Goal: Transaction & Acquisition: Purchase product/service

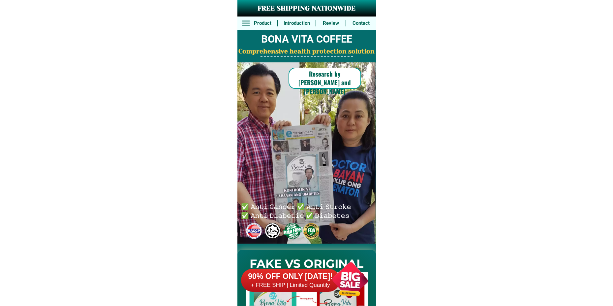
click at [354, 281] on div at bounding box center [350, 280] width 52 height 52
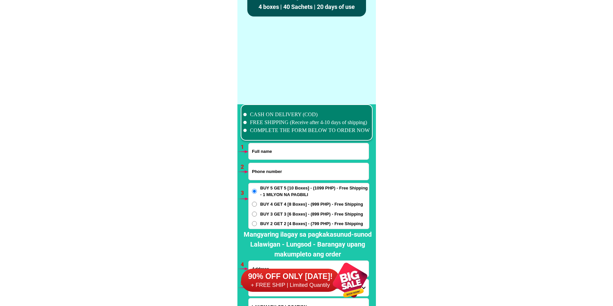
scroll to position [4852, 0]
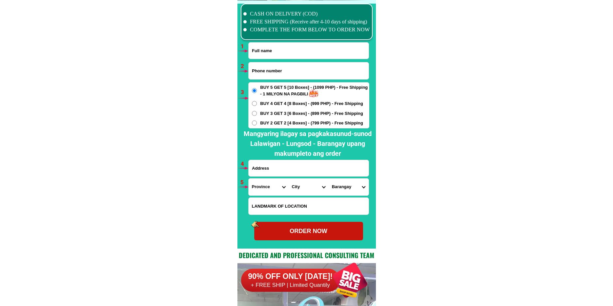
click at [279, 50] on input "Input full_name" at bounding box center [309, 51] width 120 height 16
paste input "[PERSON_NAME]"
type input "[PERSON_NAME]"
click at [264, 78] on input "Input phone_number" at bounding box center [309, 70] width 120 height 17
paste input "09707424316"
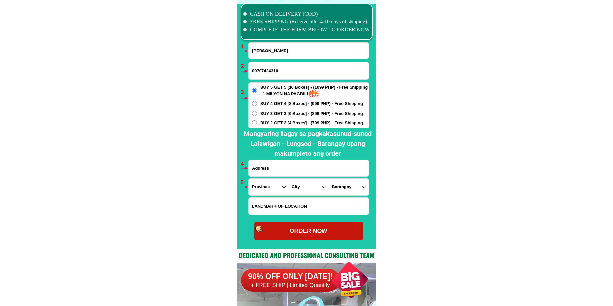
type input "09707424316"
click at [271, 171] on input "Input address" at bounding box center [309, 168] width 120 height 16
paste input "[GEOGRAPHIC_DATA] old Poblasion [GEOGRAPHIC_DATA] negros oc,"
type input "[GEOGRAPHIC_DATA] old Poblasion [GEOGRAPHIC_DATA] negros oc,"
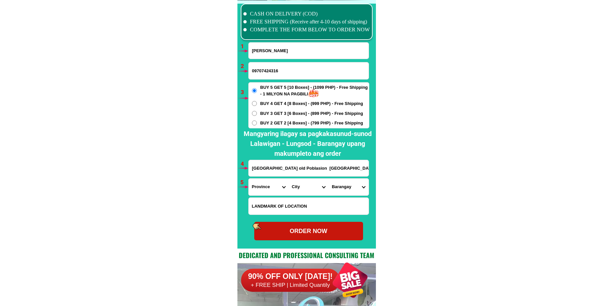
click at [270, 112] on span "BUY 3 GET 3 [6 Boxes] - (899 PHP) - Free Shipping" at bounding box center [311, 113] width 103 height 7
click at [257, 112] on input "BUY 3 GET 3 [6 Boxes] - (899 PHP) - Free Shipping" at bounding box center [254, 113] width 5 height 5
radio input "true"
click at [270, 189] on select "Province [GEOGRAPHIC_DATA] [GEOGRAPHIC_DATA] [GEOGRAPHIC_DATA] [GEOGRAPHIC_DATA…" at bounding box center [269, 186] width 40 height 17
select select "63_396"
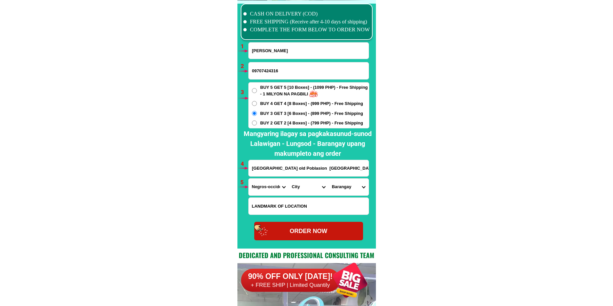
click at [249, 178] on select "Province [GEOGRAPHIC_DATA] [GEOGRAPHIC_DATA] [GEOGRAPHIC_DATA] [GEOGRAPHIC_DATA…" at bounding box center [269, 186] width 40 height 17
click at [305, 193] on select "City [GEOGRAPHIC_DATA]-city [GEOGRAPHIC_DATA]-city [GEOGRAPHIC_DATA] [GEOGRAPHI…" at bounding box center [309, 186] width 40 height 17
select select "63_3964489"
click at [289, 178] on select "City [GEOGRAPHIC_DATA]-city [GEOGRAPHIC_DATA]-city [GEOGRAPHIC_DATA] [GEOGRAPHI…" at bounding box center [309, 186] width 40 height 17
click at [351, 188] on select "Barangay Alimango Balintawak (pob.) [PERSON_NAME] [PERSON_NAME]-ay Hacienda fe …" at bounding box center [349, 186] width 40 height 17
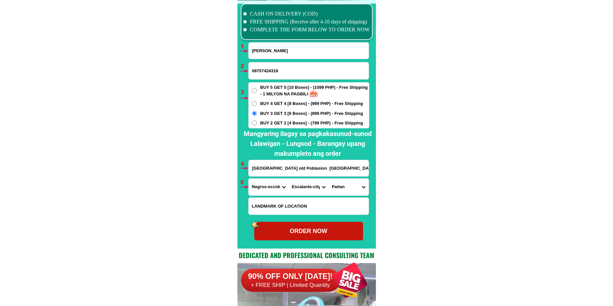
click at [329, 178] on select "Barangay Alimango Balintawak (pob.) [PERSON_NAME] [PERSON_NAME]-ay Hacienda fe …" at bounding box center [349, 186] width 40 height 17
click at [348, 185] on select "Barangay Alimango Balintawak (pob.) [PERSON_NAME] [PERSON_NAME]-ay Hacienda fe …" at bounding box center [349, 186] width 40 height 17
select select "63_396448965486"
click at [329, 178] on select "Barangay Alimango Balintawak (pob.) [PERSON_NAME] [PERSON_NAME]-ay Hacienda fe …" at bounding box center [349, 186] width 40 height 17
click at [321, 232] on div "ORDER NOW" at bounding box center [308, 231] width 109 height 9
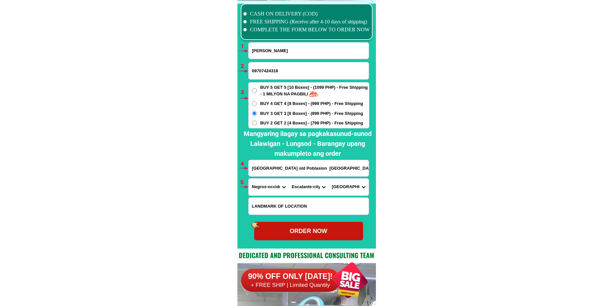
radio input "true"
click at [258, 57] on input "[PERSON_NAME]" at bounding box center [309, 51] width 120 height 16
paste input "[PERSON_NAME] [PERSON_NAME]"
type input "[PERSON_NAME] [PERSON_NAME]"
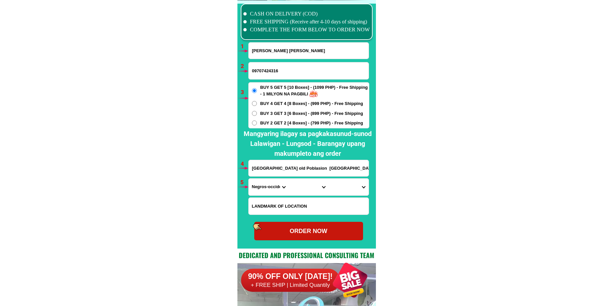
click at [266, 69] on input "09707424316" at bounding box center [309, 70] width 120 height 17
paste input "09562908666"
type input "09562908666"
click at [282, 169] on input "[GEOGRAPHIC_DATA] old Poblasion [GEOGRAPHIC_DATA] negros oc," at bounding box center [309, 168] width 120 height 16
paste input "Prk Nagahiliugyon Tangub, [GEOGRAPHIC_DATA]"
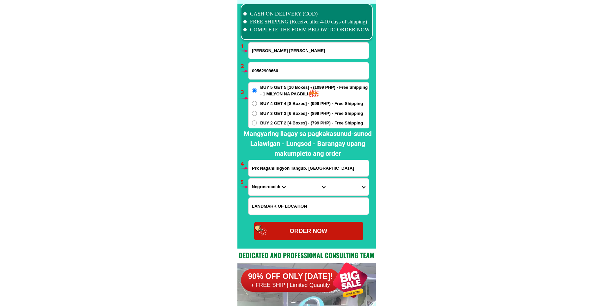
scroll to position [0, 4]
type input "Prk Nagahiliugyon Tangub, [GEOGRAPHIC_DATA]"
click at [260, 188] on select "Province [GEOGRAPHIC_DATA] [GEOGRAPHIC_DATA] [GEOGRAPHIC_DATA] [GEOGRAPHIC_DATA…" at bounding box center [269, 186] width 40 height 17
click at [249, 178] on select "Province [GEOGRAPHIC_DATA] [GEOGRAPHIC_DATA] [GEOGRAPHIC_DATA] [GEOGRAPHIC_DATA…" at bounding box center [269, 186] width 40 height 17
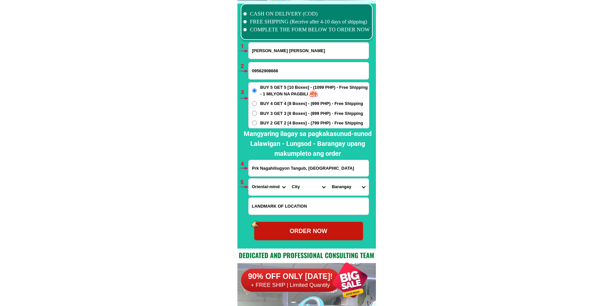
click at [279, 185] on select "Province [GEOGRAPHIC_DATA] [GEOGRAPHIC_DATA] [GEOGRAPHIC_DATA] [GEOGRAPHIC_DATA…" at bounding box center [269, 186] width 40 height 17
select select "63_396"
click at [249, 178] on select "Province [GEOGRAPHIC_DATA] [GEOGRAPHIC_DATA] [GEOGRAPHIC_DATA] [GEOGRAPHIC_DATA…" at bounding box center [269, 186] width 40 height 17
click at [299, 185] on select "City [GEOGRAPHIC_DATA]-city [GEOGRAPHIC_DATA]-city [GEOGRAPHIC_DATA] [GEOGRAPHI…" at bounding box center [309, 186] width 40 height 17
select select "63_3968348"
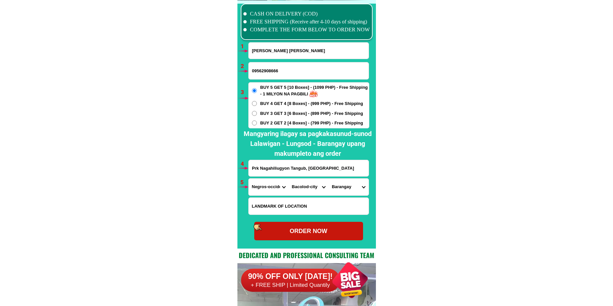
click at [289, 178] on select "City [GEOGRAPHIC_DATA]-city [GEOGRAPHIC_DATA]-city [GEOGRAPHIC_DATA] [GEOGRAPHI…" at bounding box center [309, 186] width 40 height 17
click at [347, 187] on select "Barangay [PERSON_NAME] Barangay 1 (pob.) Barangay 10 (pob.) Barangay 11 (pob.) …" at bounding box center [349, 186] width 40 height 17
select select "63_396834811699"
click at [329, 178] on select "Barangay [PERSON_NAME] Barangay 1 (pob.) Barangay 10 (pob.) Barangay 11 (pob.) …" at bounding box center [349, 186] width 40 height 17
drag, startPoint x: 318, startPoint y: 229, endPoint x: 312, endPoint y: 209, distance: 20.5
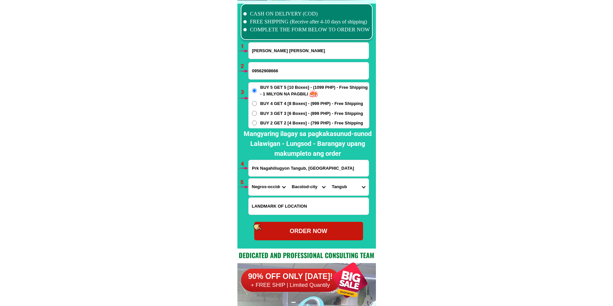
click at [317, 230] on div "ORDER NOW" at bounding box center [308, 231] width 109 height 9
type input "09562908666"
radio input "true"
